Goal: Task Accomplishment & Management: Use online tool/utility

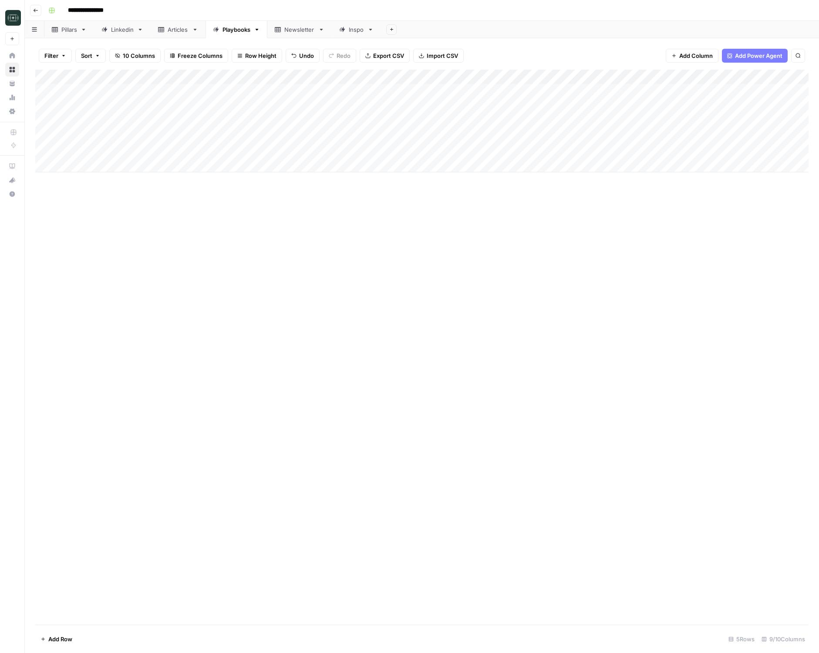
click at [485, 151] on div "Add Column" at bounding box center [421, 121] width 773 height 103
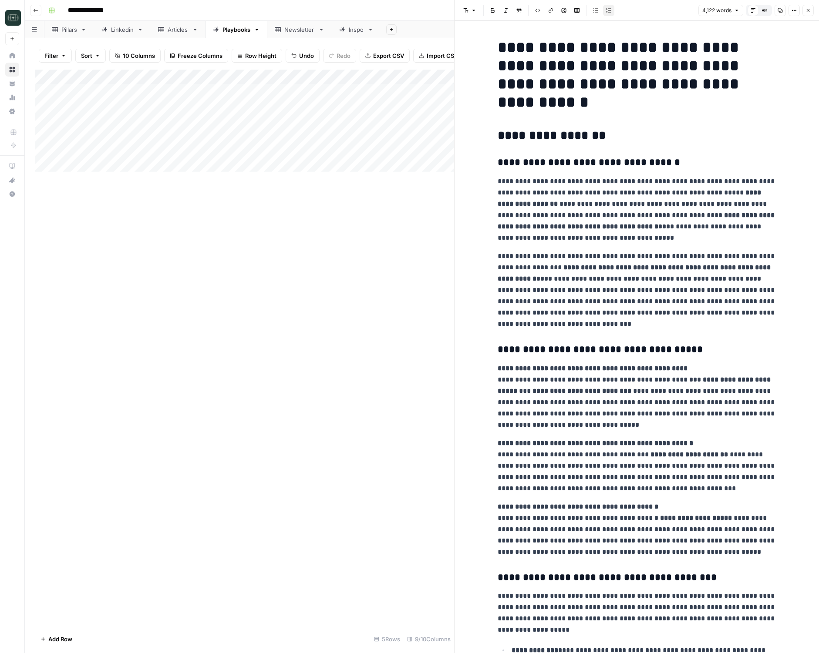
click at [571, 208] on p "**********" at bounding box center [636, 210] width 279 height 68
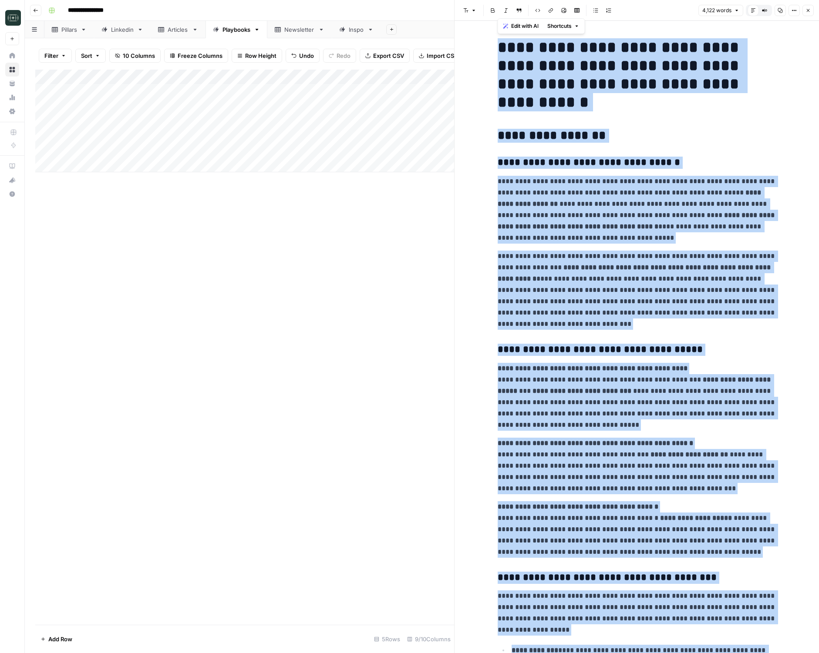
copy div "**********"
click at [567, 210] on p "**********" at bounding box center [636, 210] width 279 height 68
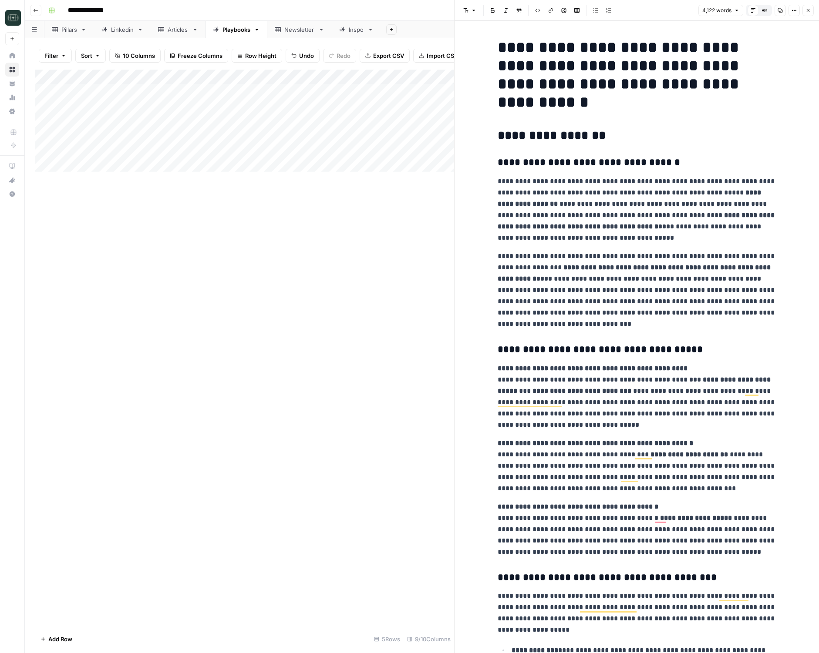
click at [813, 7] on button "Close" at bounding box center [807, 10] width 11 height 11
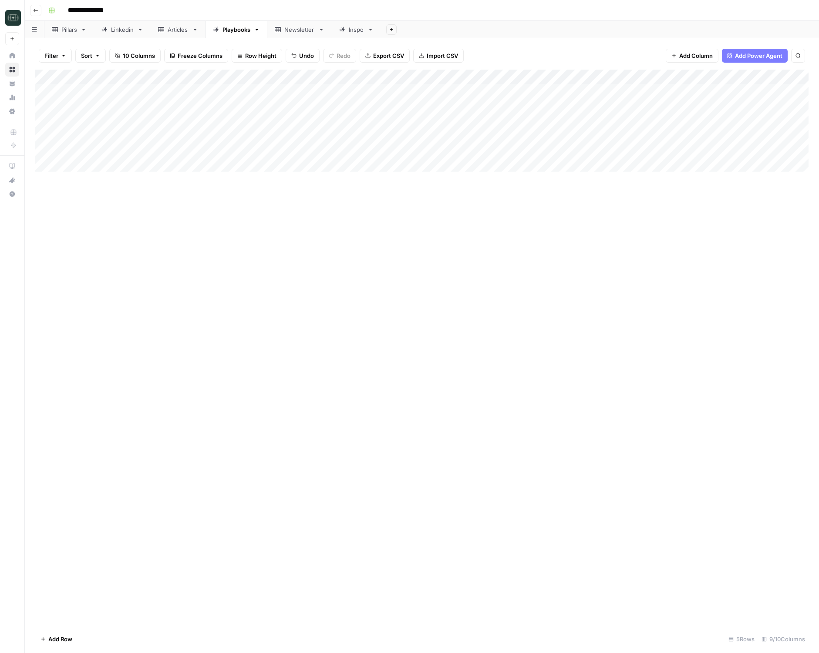
click at [547, 136] on div "Add Column" at bounding box center [421, 121] width 773 height 103
click at [546, 154] on div "Add Column" at bounding box center [421, 121] width 773 height 103
click at [653, 151] on div "Add Column" at bounding box center [421, 121] width 773 height 103
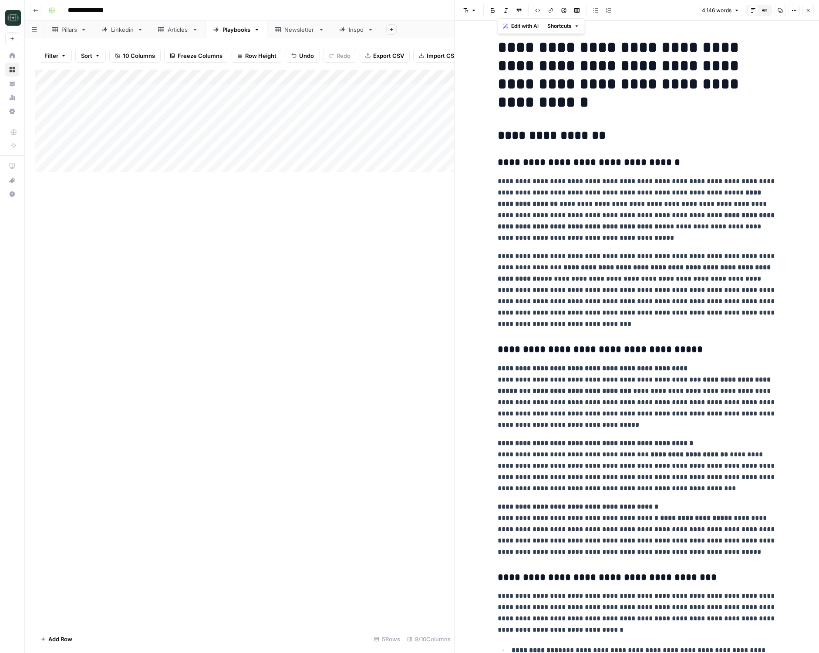
copy div "**********"
click at [365, 317] on div "Add Column" at bounding box center [244, 347] width 419 height 555
click at [808, 11] on icon "button" at bounding box center [807, 10] width 5 height 5
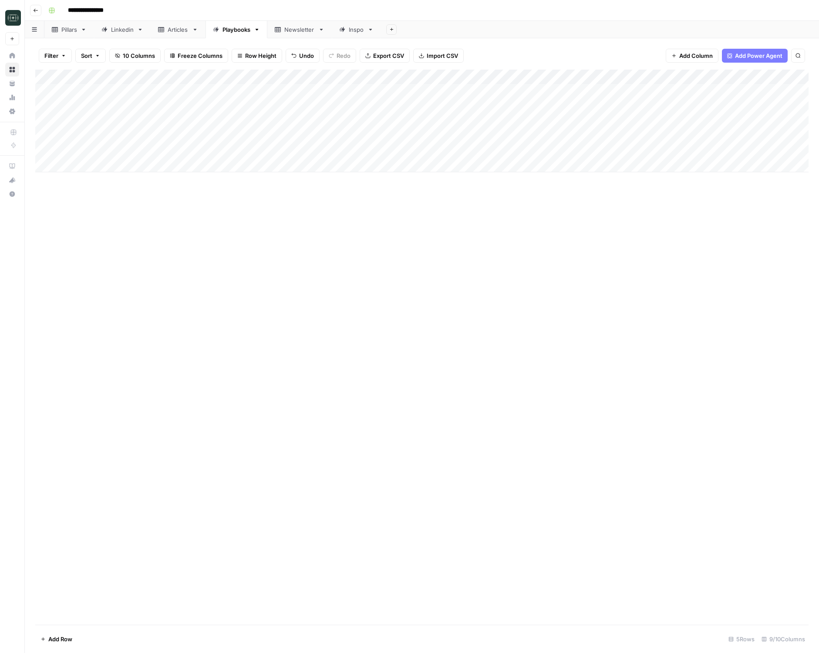
click at [566, 74] on div "Add Column" at bounding box center [421, 121] width 773 height 103
click at [560, 219] on span "Remove Column" at bounding box center [560, 218] width 76 height 9
click at [374, 96] on span "Delete" at bounding box center [378, 98] width 19 height 9
click at [234, 151] on div "Add Column" at bounding box center [421, 121] width 773 height 103
click at [262, 136] on div "Add Column" at bounding box center [421, 121] width 773 height 103
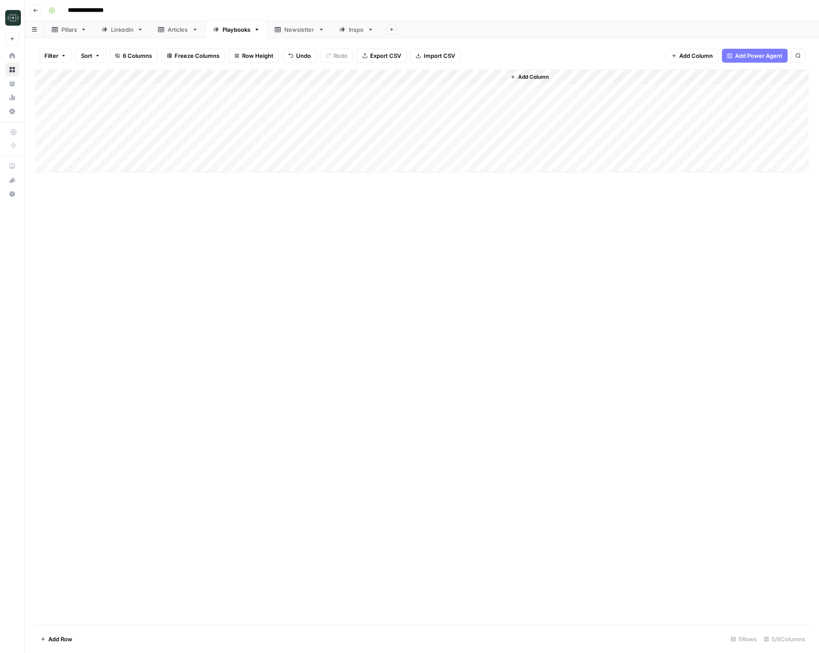
click at [262, 136] on div "Add Column" at bounding box center [421, 121] width 773 height 103
click at [252, 135] on div "Add Column" at bounding box center [421, 121] width 773 height 103
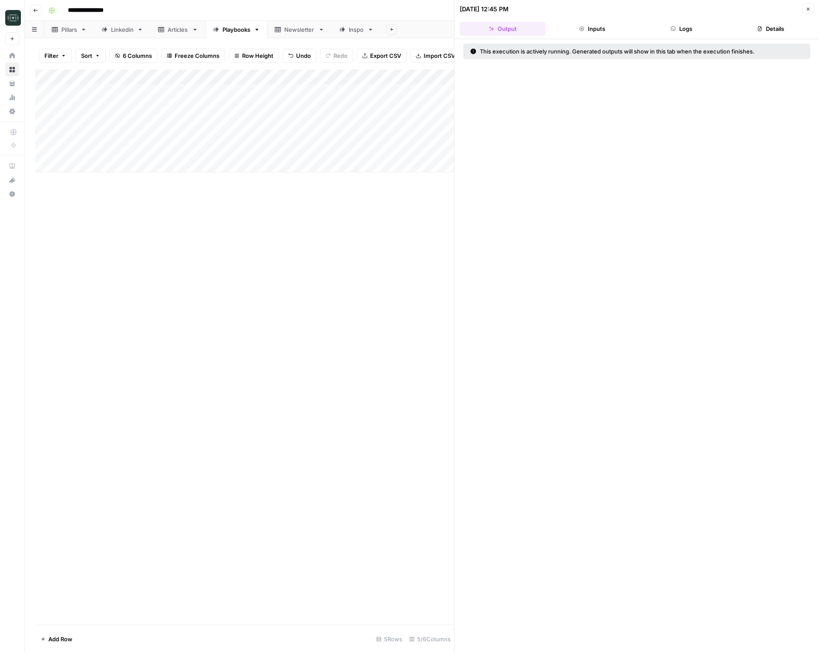
click at [692, 24] on button "Logs" at bounding box center [681, 29] width 86 height 14
click at [496, 68] on span "Executing..." at bounding box center [637, 67] width 345 height 14
click at [252, 77] on div "Add Column" at bounding box center [244, 121] width 419 height 103
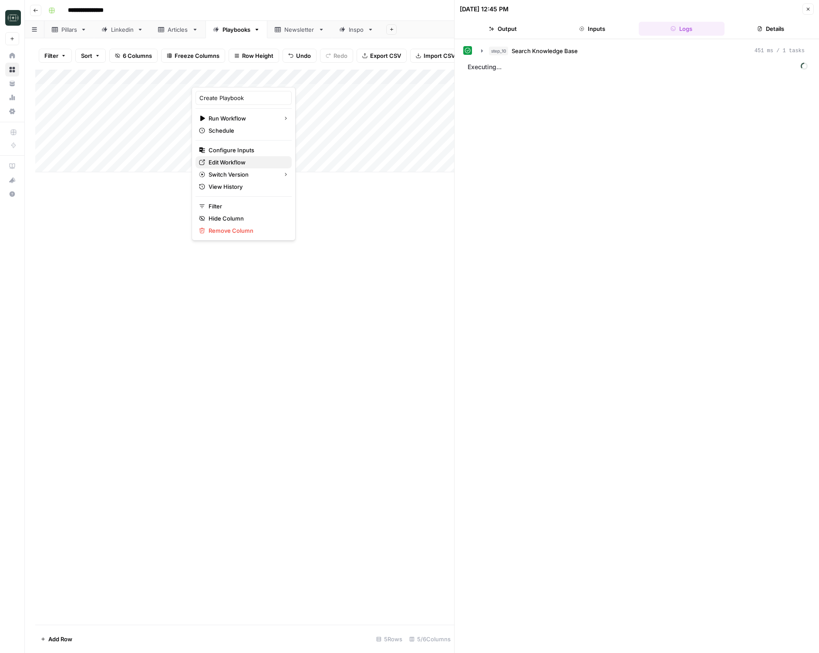
click at [232, 161] on span "Edit Workflow" at bounding box center [246, 162] width 76 height 9
click at [132, 132] on div "Add Column" at bounding box center [244, 121] width 419 height 103
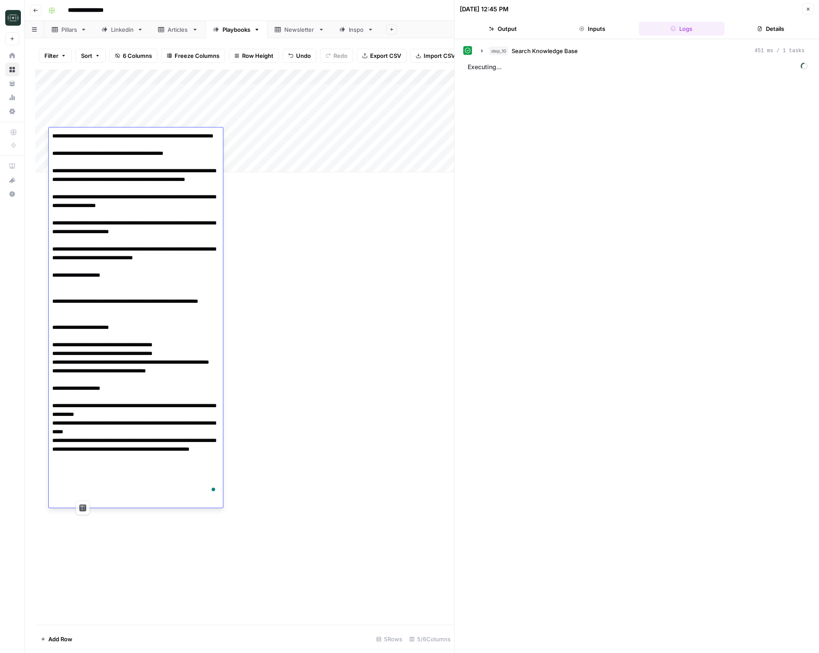
click at [326, 273] on div "Add Column" at bounding box center [244, 347] width 419 height 555
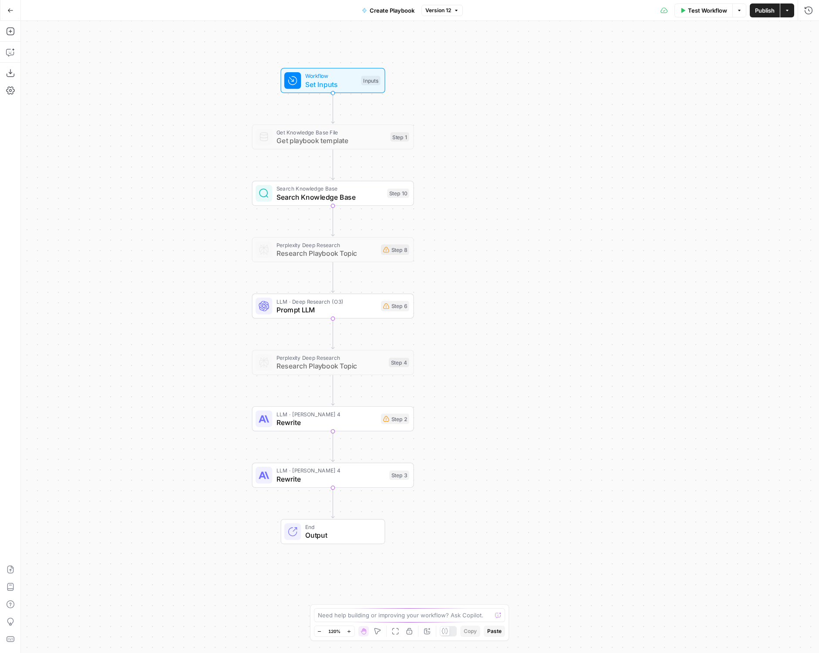
drag, startPoint x: 166, startPoint y: 146, endPoint x: 146, endPoint y: 141, distance: 20.7
click at [147, 141] on div "Workflow Set Inputs Inputs Get Knowledge Base File Get playbook template Step 1…" at bounding box center [420, 337] width 798 height 632
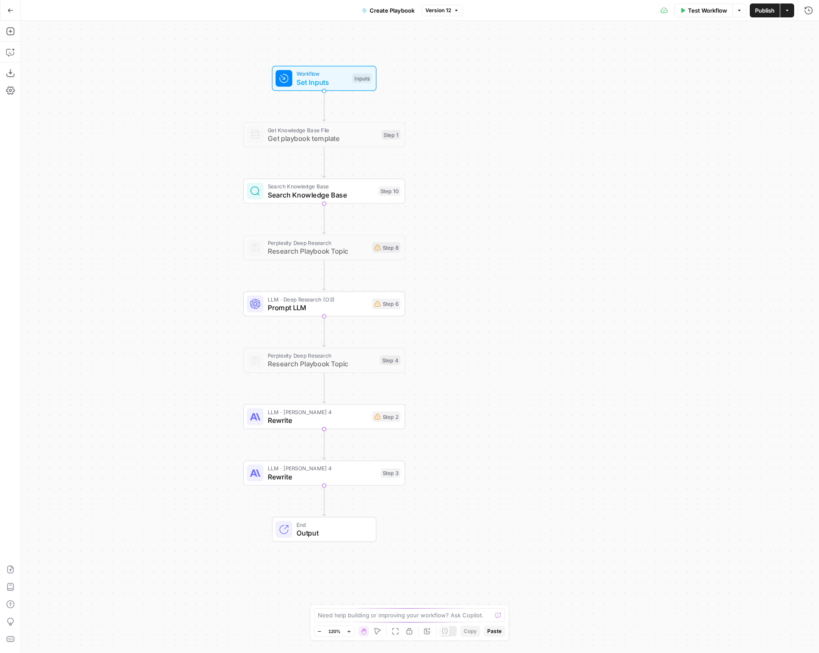
click at [301, 190] on span "Search Knowledge Base" at bounding box center [321, 195] width 107 height 10
type input "Coinflow"
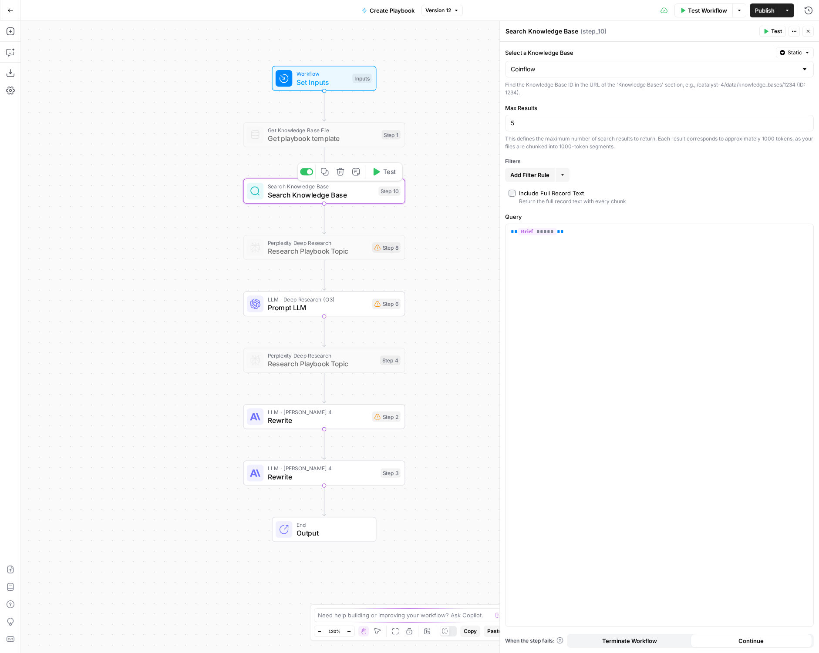
click at [148, 197] on div "Workflow Set Inputs Inputs Get Knowledge Base File Get playbook template Step 1…" at bounding box center [420, 337] width 798 height 632
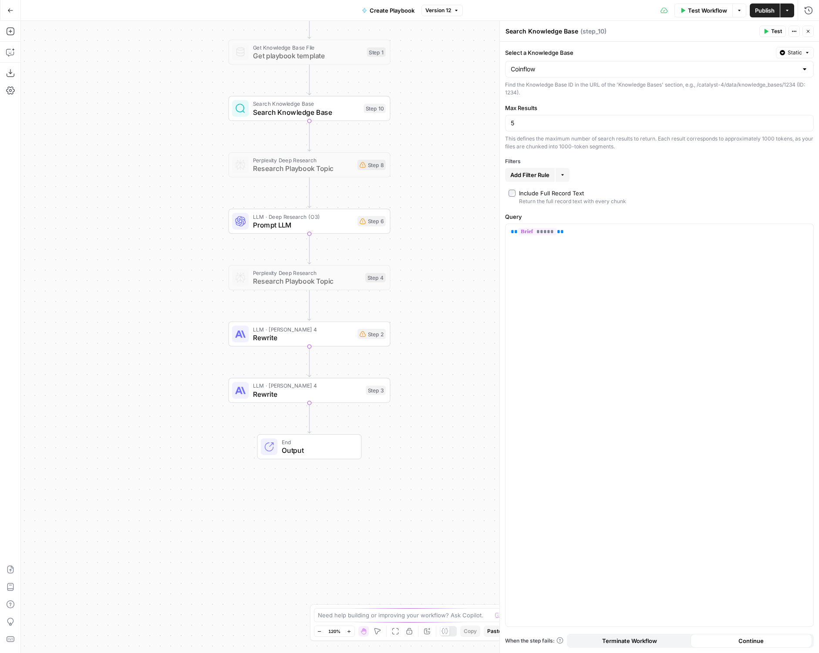
drag, startPoint x: 162, startPoint y: 213, endPoint x: 174, endPoint y: 185, distance: 30.2
click at [147, 140] on div "Workflow Set Inputs Inputs Get Knowledge Base File Get playbook template Step 1…" at bounding box center [420, 337] width 798 height 632
click at [267, 220] on span "Prompt LLM" at bounding box center [303, 223] width 100 height 10
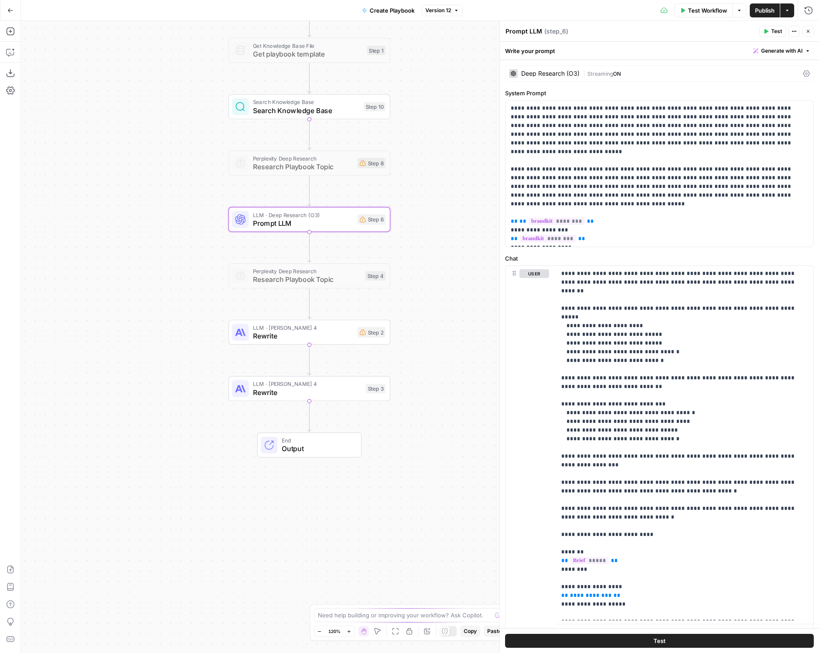
click at [756, 11] on span "Publish" at bounding box center [765, 10] width 20 height 9
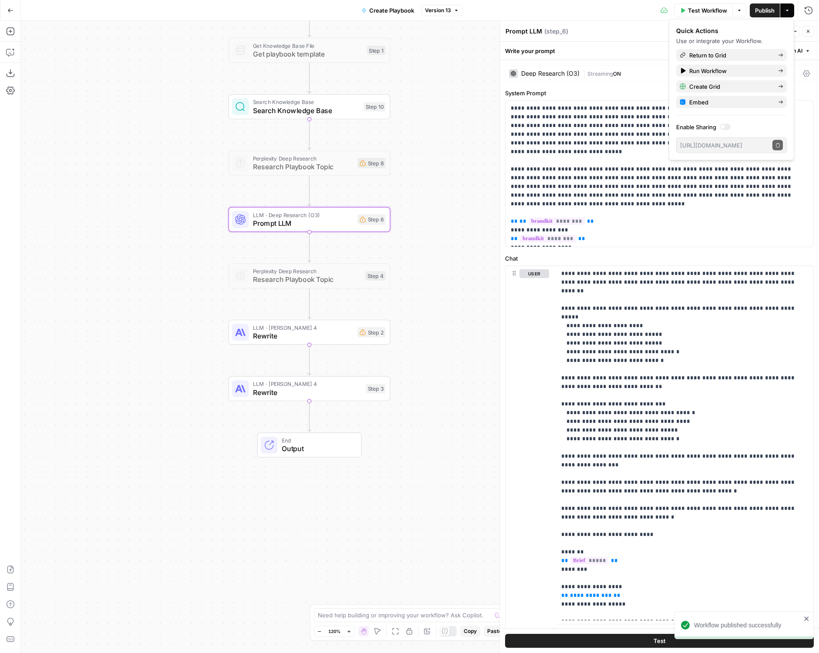
click at [700, 15] on button "Test Workflow" at bounding box center [703, 10] width 58 height 14
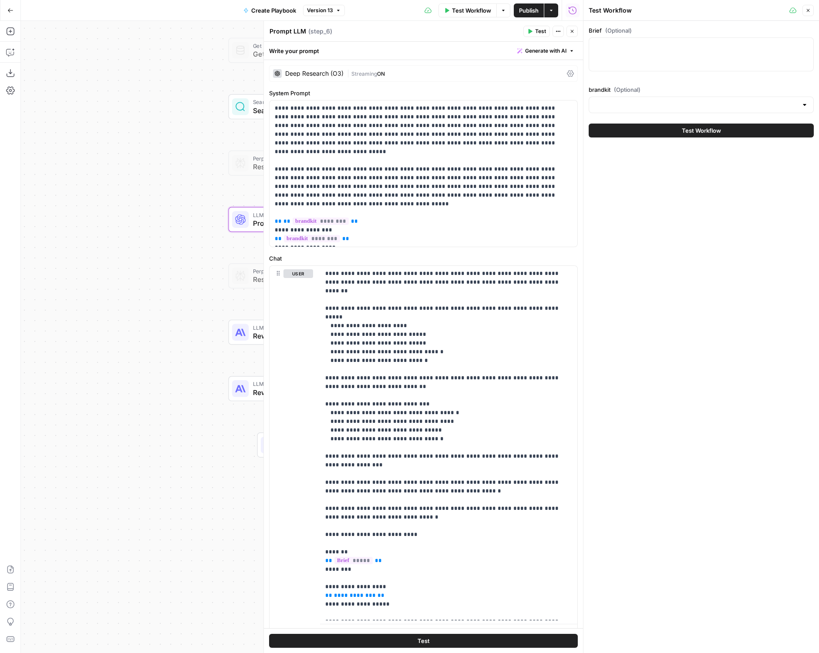
click at [687, 54] on div at bounding box center [700, 54] width 225 height 34
paste textarea "## 1. "The True Cost of Payment Processing: CFO's ROI Calculator & Report" **As…"
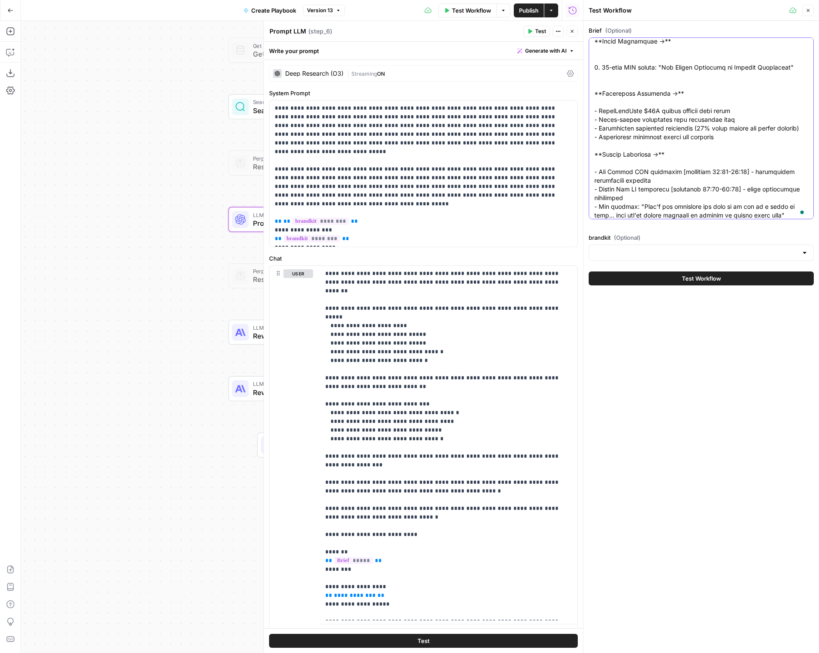
scroll to position [152, 0]
type textarea "## 1. "The True Cost of Payment Processing: CFO's ROI Calculator & Report" **As…"
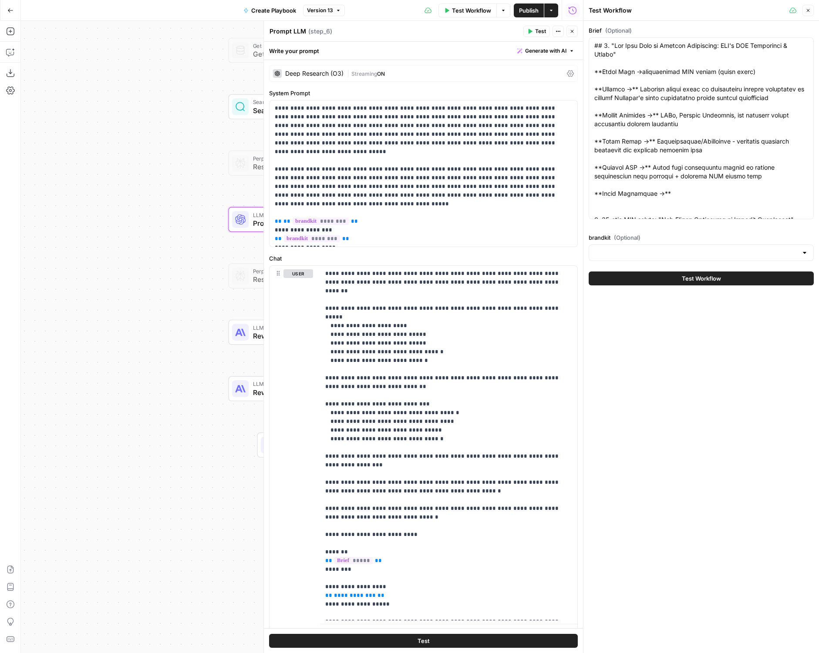
click at [666, 248] on div at bounding box center [700, 253] width 225 height 17
click at [678, 290] on div "Coinflow ID: 10250" at bounding box center [700, 279] width 225 height 28
click at [675, 284] on div "ID: 10250" at bounding box center [701, 283] width 210 height 8
type input "Coinflow"
click at [658, 280] on button "Test Workflow" at bounding box center [700, 279] width 225 height 14
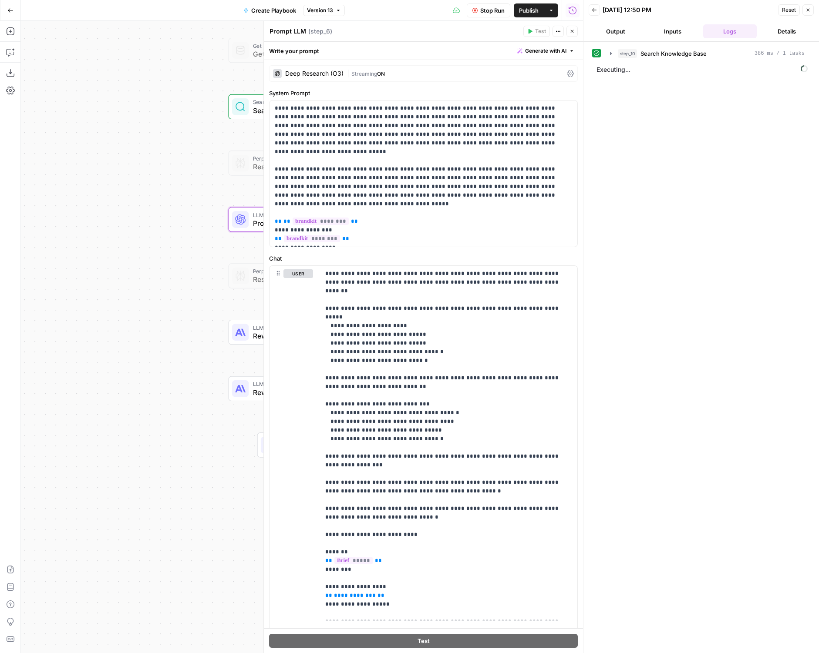
click at [632, 73] on span "Executing..." at bounding box center [702, 70] width 216 height 14
